Goal: Go to known website: Access a specific website the user already knows

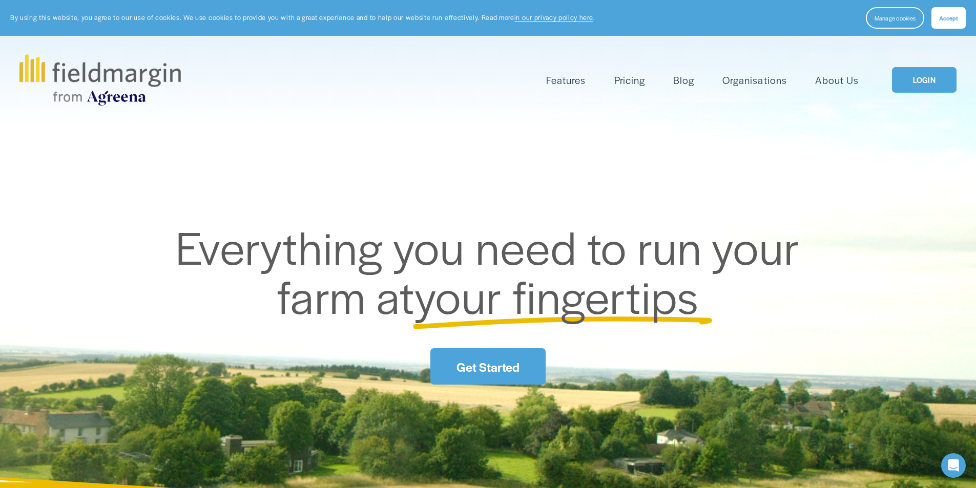
click at [922, 85] on link "LOGIN" at bounding box center [924, 80] width 65 height 26
